Goal: Check status: Check status

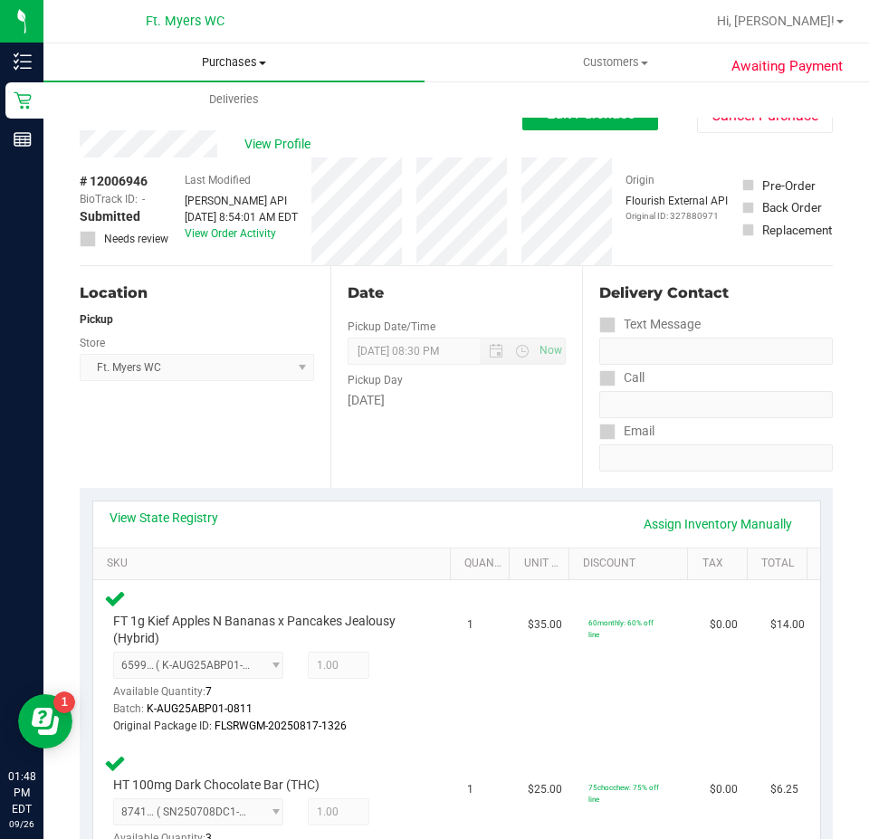
scroll to position [362, 0]
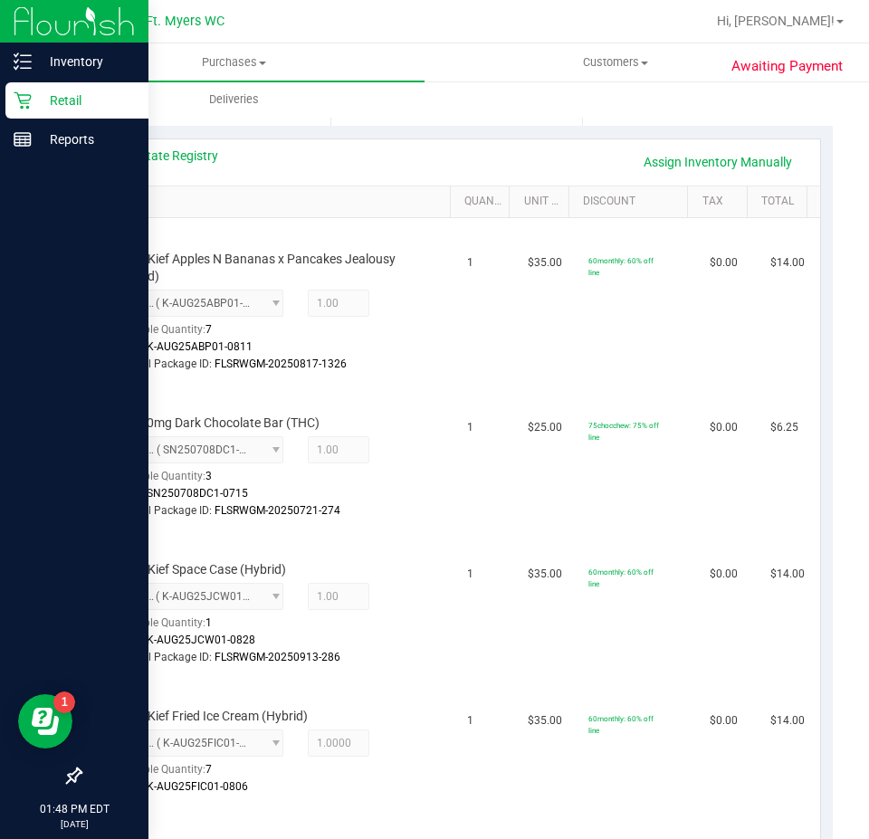
click at [34, 102] on p "Retail" at bounding box center [86, 101] width 109 height 22
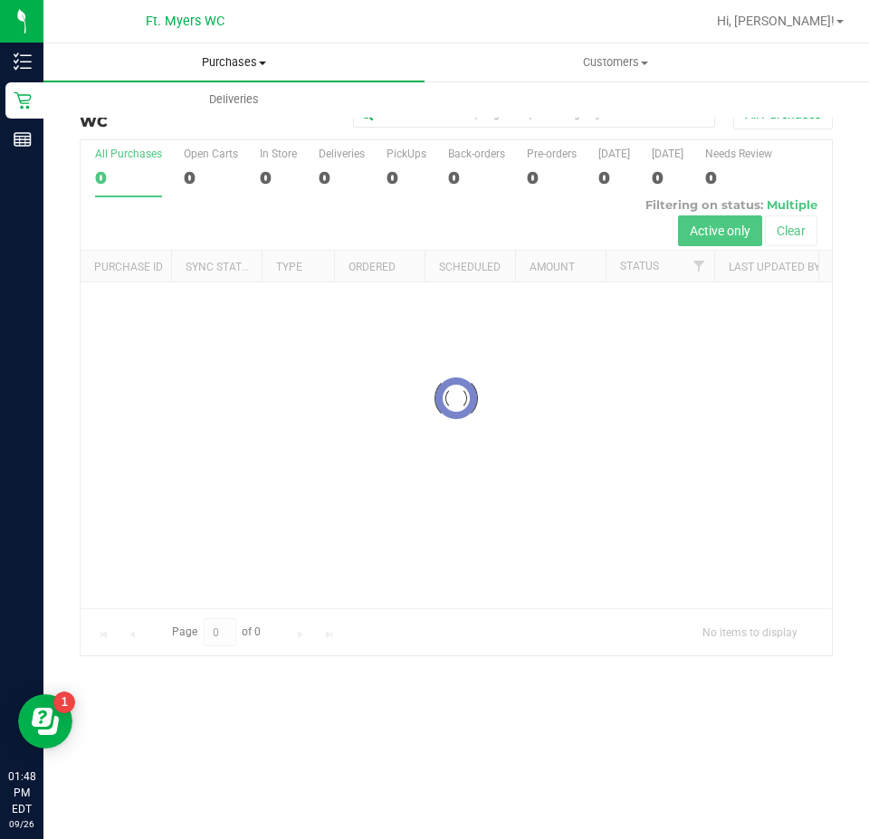
click at [194, 59] on span "Purchases" at bounding box center [233, 62] width 381 height 16
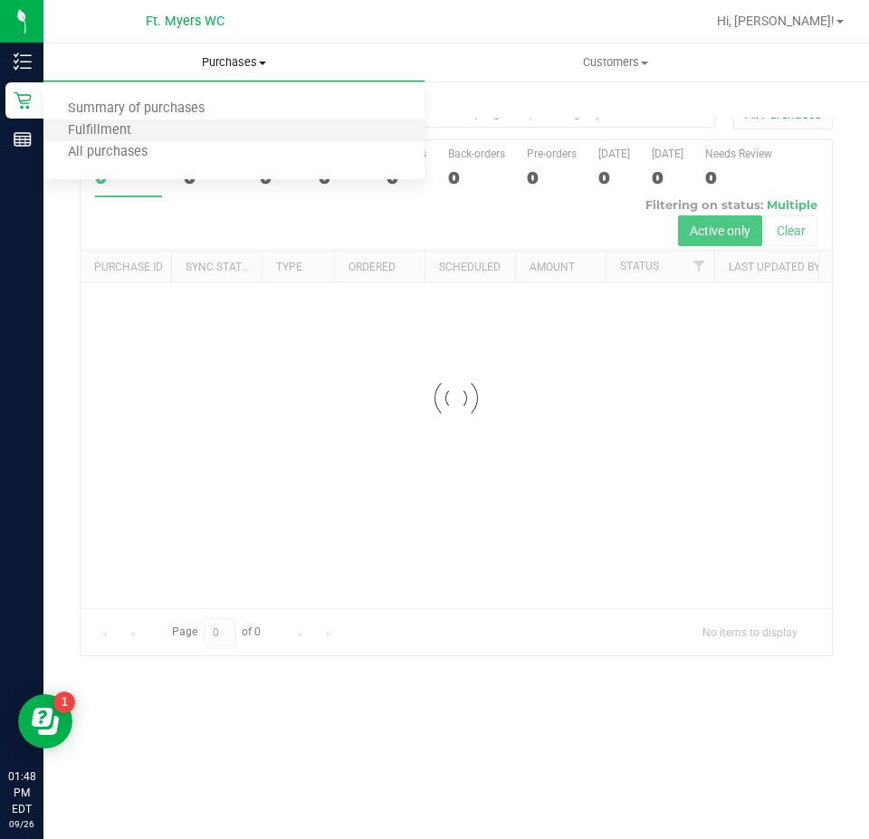
click at [178, 131] on li "Fulfillment" at bounding box center [233, 131] width 381 height 22
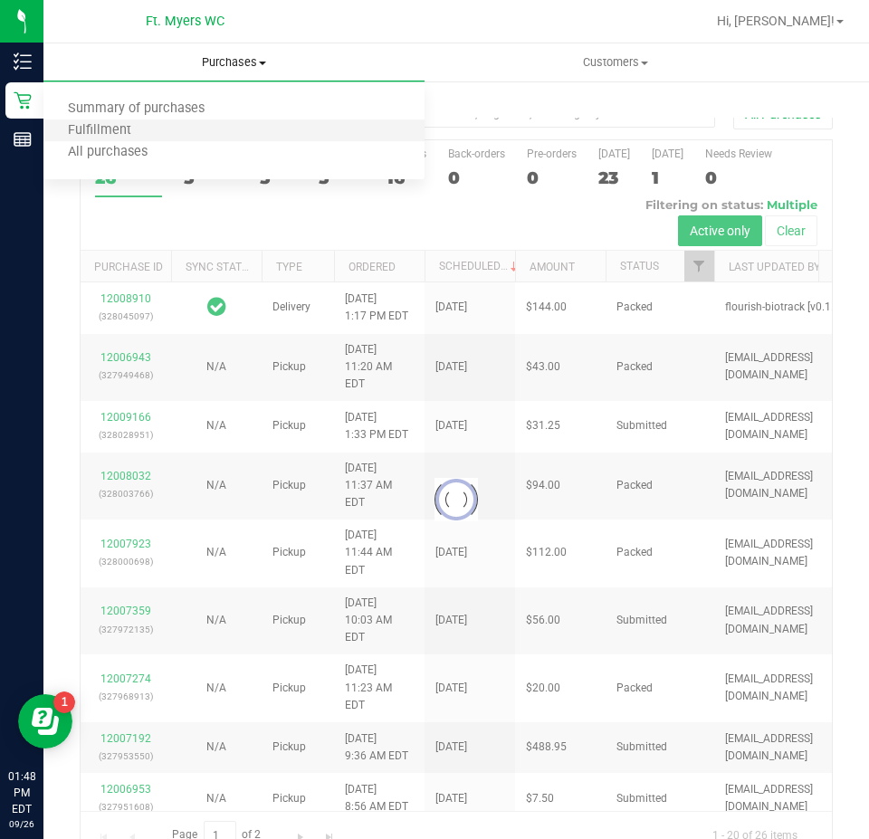
click at [178, 131] on li "Fulfillment" at bounding box center [233, 131] width 381 height 22
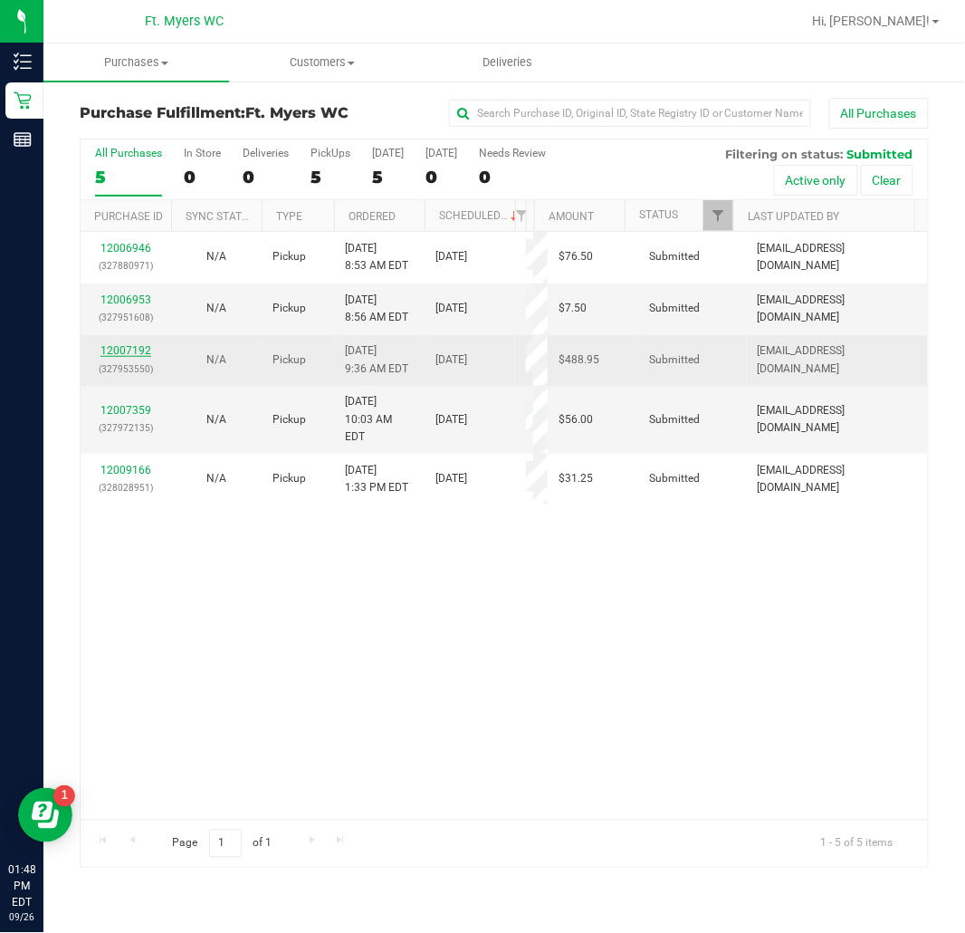
click at [116, 344] on link "12007192" at bounding box center [126, 350] width 51 height 13
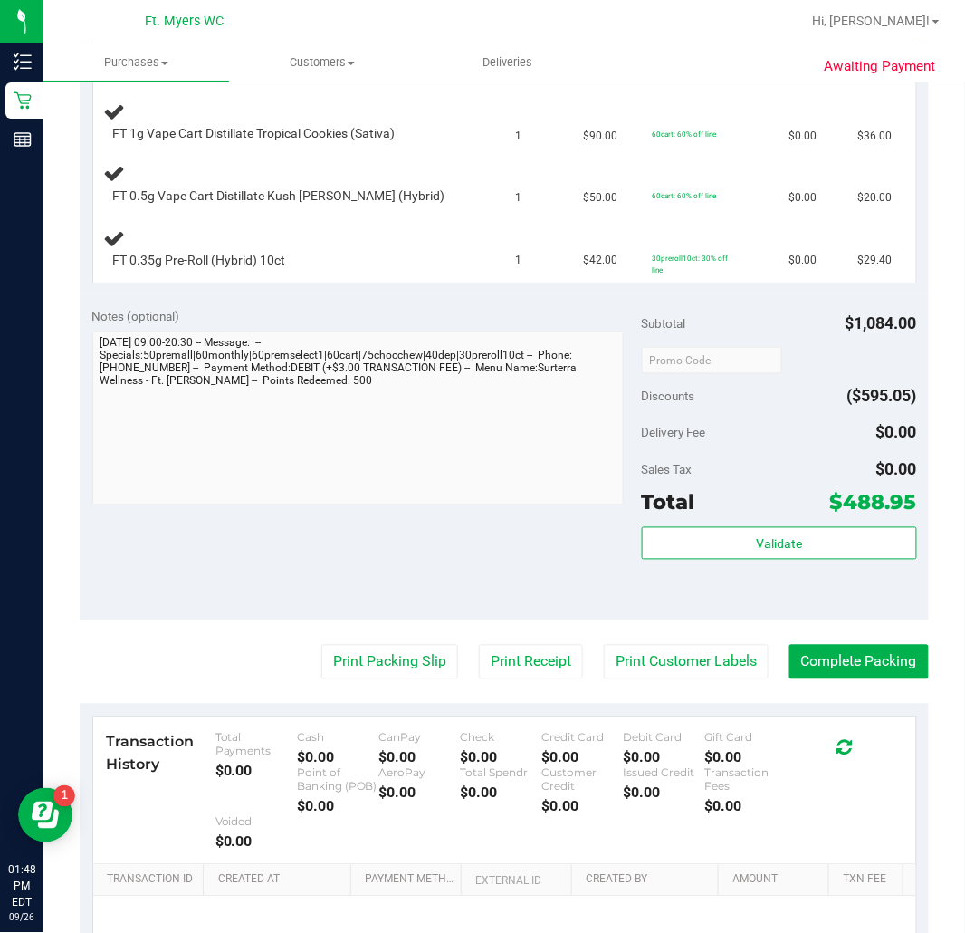
scroll to position [2012, 0]
